Goal: Task Accomplishment & Management: Manage account settings

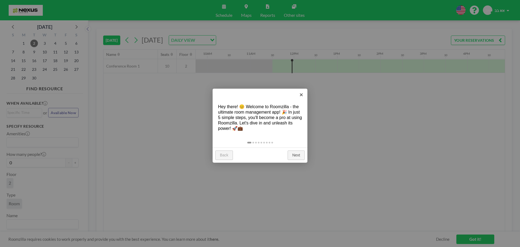
scroll to position [0, 477]
click at [262, 108] on div "Hey there! 😊 Welcome to Roomzilla - the ultimate room management app! 🎉 In just…" at bounding box center [260, 118] width 95 height 38
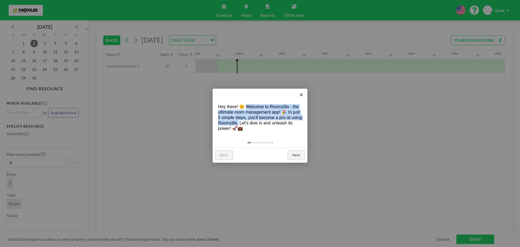
drag, startPoint x: 262, startPoint y: 108, endPoint x: 238, endPoint y: 124, distance: 29.5
click at [236, 122] on div "Hey there! 😊 Welcome to Roomzilla - the ultimate room management app! 🎉 In just…" at bounding box center [260, 118] width 95 height 38
click at [303, 92] on link "×" at bounding box center [301, 95] width 12 height 12
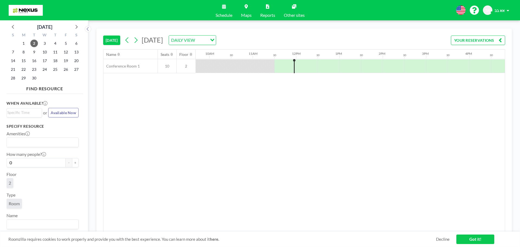
scroll to position [0, 422]
click at [207, 37] on input "Search for option" at bounding box center [202, 40] width 10 height 7
click at [260, 56] on li "WEEKLY VIEW" at bounding box center [255, 58] width 46 height 8
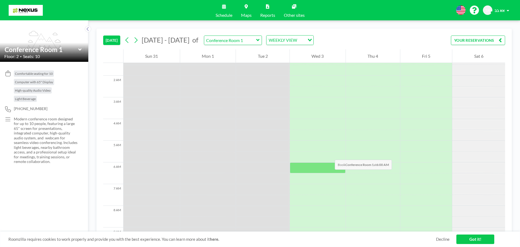
scroll to position [0, 0]
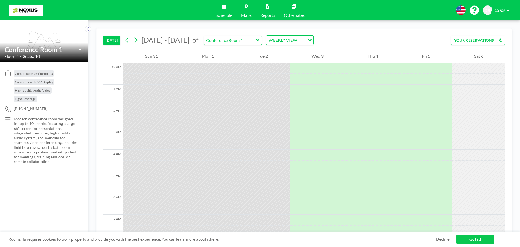
click at [42, 74] on span "Comfortable seating for 10" at bounding box center [34, 74] width 38 height 4
drag, startPoint x: 42, startPoint y: 74, endPoint x: 35, endPoint y: 83, distance: 11.0
click at [35, 83] on div "Comfortable seating for 10 Computer with 65" Display High-quality Audio Video L…" at bounding box center [46, 87] width 64 height 34
click at [37, 124] on p "Modern conference room designed for up to 10 people, featuring a large 65" scre…" at bounding box center [46, 140] width 64 height 47
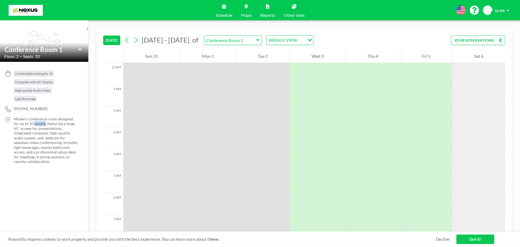
click at [37, 124] on p "Modern conference room designed for up to 10 people, featuring a large 65" scre…" at bounding box center [46, 140] width 64 height 47
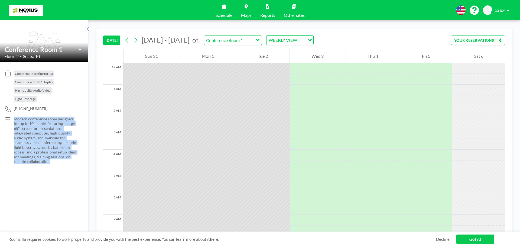
click at [37, 124] on p "Modern conference room designed for up to 10 people, featuring a large 65" scre…" at bounding box center [46, 140] width 64 height 47
click at [29, 129] on p "Modern conference room designed for up to 10 people, featuring a large 65" scre…" at bounding box center [46, 140] width 64 height 47
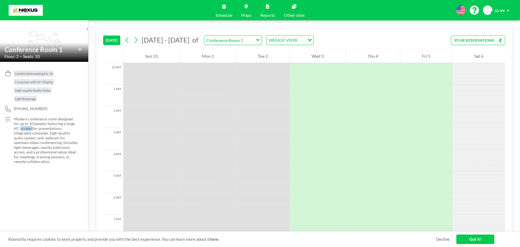
click at [29, 129] on p "Modern conference room designed for up to 10 people, featuring a large 65" scre…" at bounding box center [46, 140] width 64 height 47
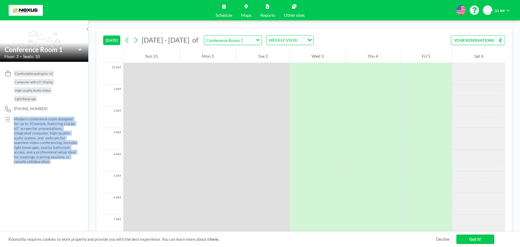
click at [29, 129] on p "Modern conference room designed for up to 10 people, featuring a large 65" scre…" at bounding box center [46, 140] width 64 height 47
click at [29, 120] on p "Modern conference room designed for up to 10 people, featuring a large 65" scre…" at bounding box center [46, 140] width 64 height 47
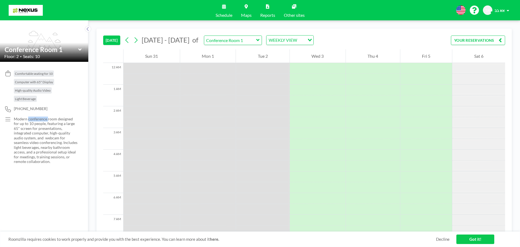
click at [29, 120] on p "Modern conference room designed for up to 10 people, featuring a large 65" scre…" at bounding box center [46, 140] width 64 height 47
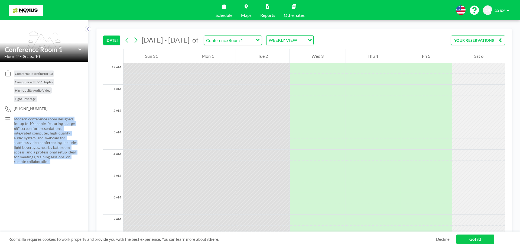
click at [29, 120] on p "Modern conference room designed for up to 10 people, featuring a large 65" scre…" at bounding box center [46, 140] width 64 height 47
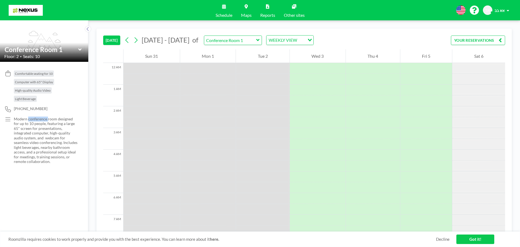
click at [29, 120] on p "Modern conference room designed for up to 10 people, featuring a large 65" scre…" at bounding box center [46, 140] width 64 height 47
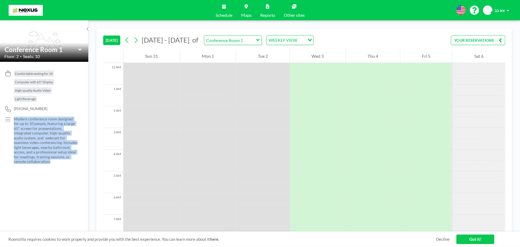
click at [29, 120] on p "Modern conference room designed for up to 10 people, featuring a large 65" scre…" at bounding box center [46, 140] width 64 height 47
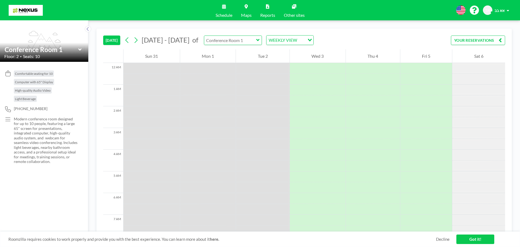
click at [230, 41] on input "text" at bounding box center [230, 40] width 52 height 9
type input "Conference Room 1"
click at [297, 7] on link "Other sites" at bounding box center [295, 10] width 30 height 20
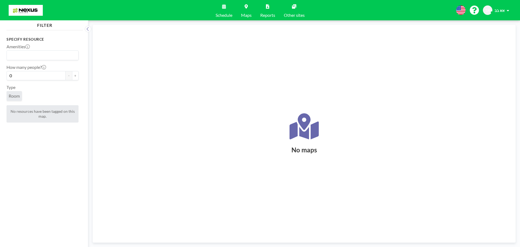
click at [218, 10] on link "Schedule" at bounding box center [223, 10] width 25 height 20
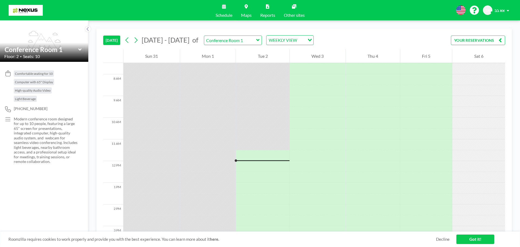
scroll to position [238, 0]
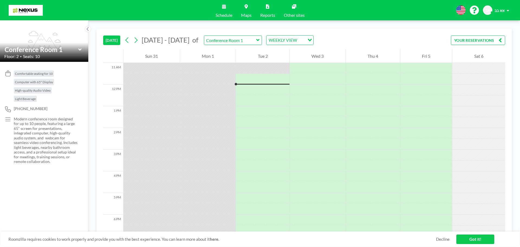
click at [498, 40] on button "YOUR RESERVATIONS" at bounding box center [478, 39] width 54 height 9
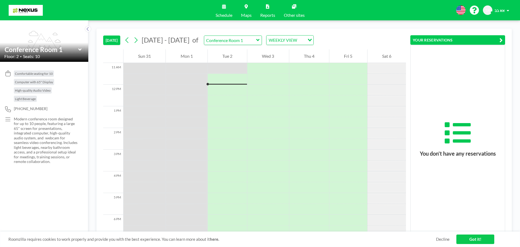
click at [498, 40] on button "YOUR RESERVATIONS" at bounding box center [458, 39] width 95 height 9
